Goal: Navigation & Orientation: Find specific page/section

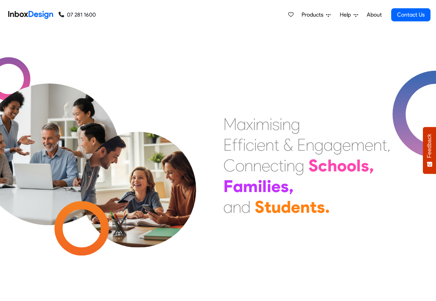
click at [315, 15] on span "Products" at bounding box center [313, 15] width 24 height 8
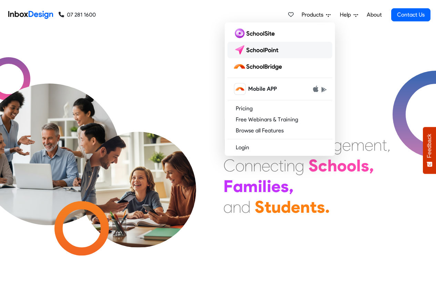
click at [253, 50] on img at bounding box center [257, 49] width 49 height 11
